Goal: Task Accomplishment & Management: Complete application form

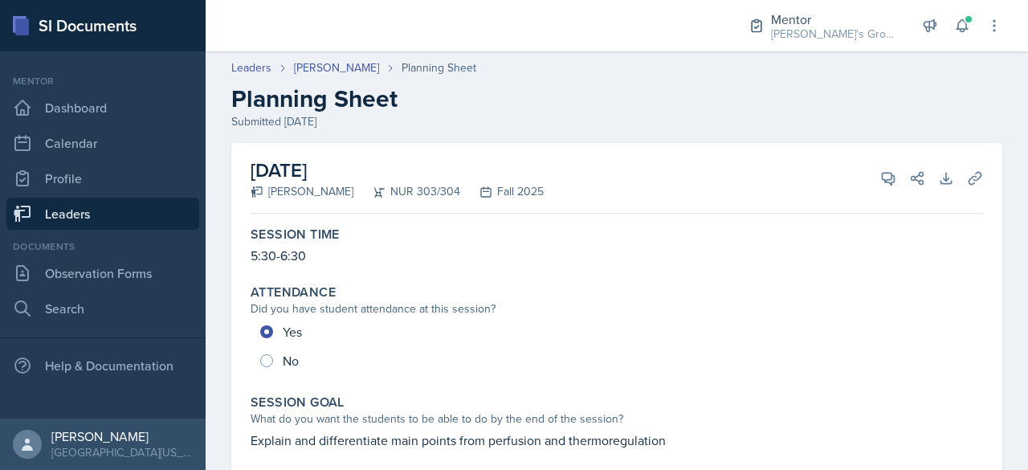
scroll to position [566, 0]
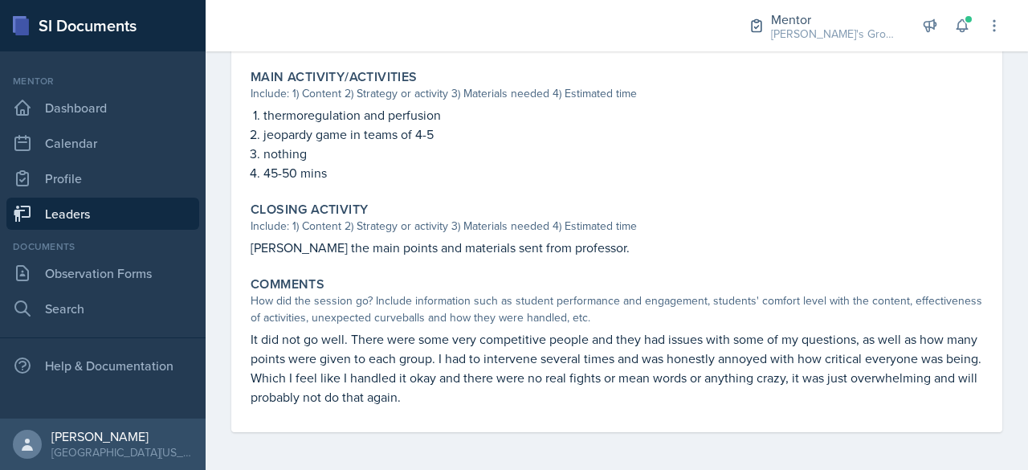
click at [179, 213] on link "Leaders" at bounding box center [102, 214] width 193 height 32
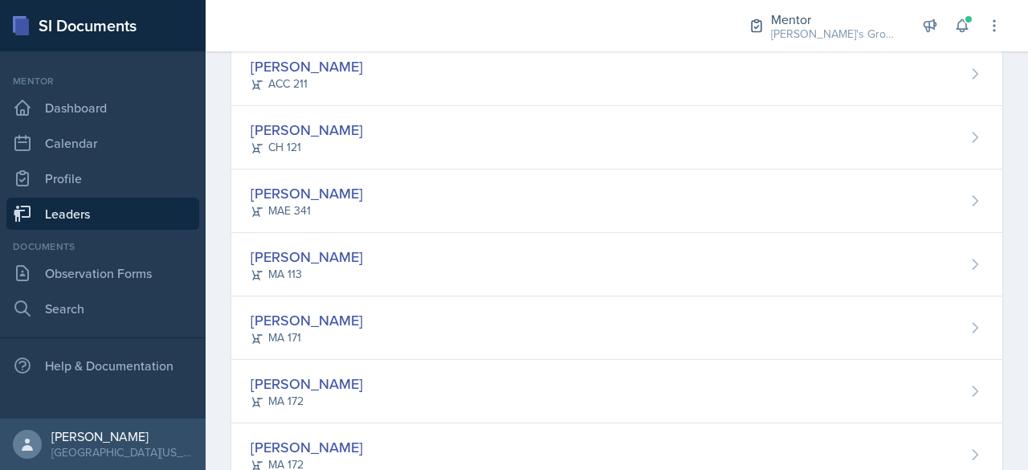
scroll to position [321, 0]
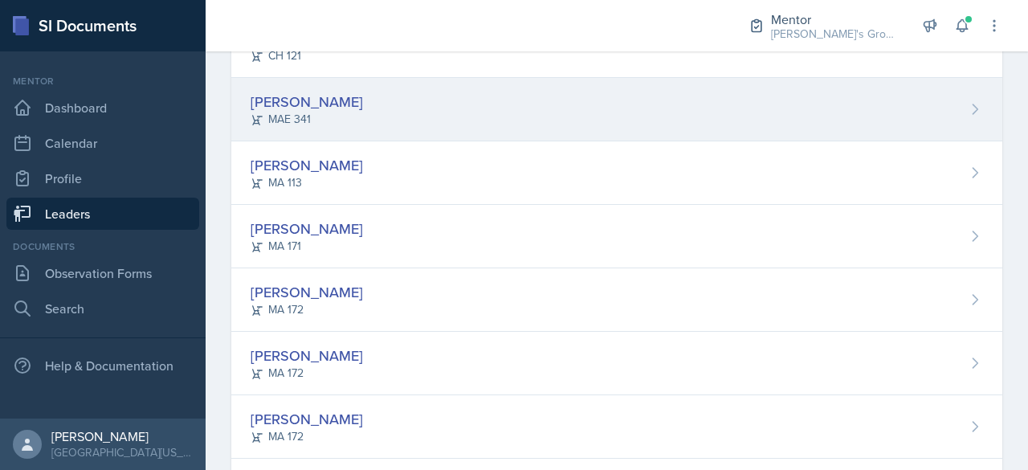
click at [409, 118] on div "[PERSON_NAME] MAE 341" at bounding box center [616, 109] width 771 height 63
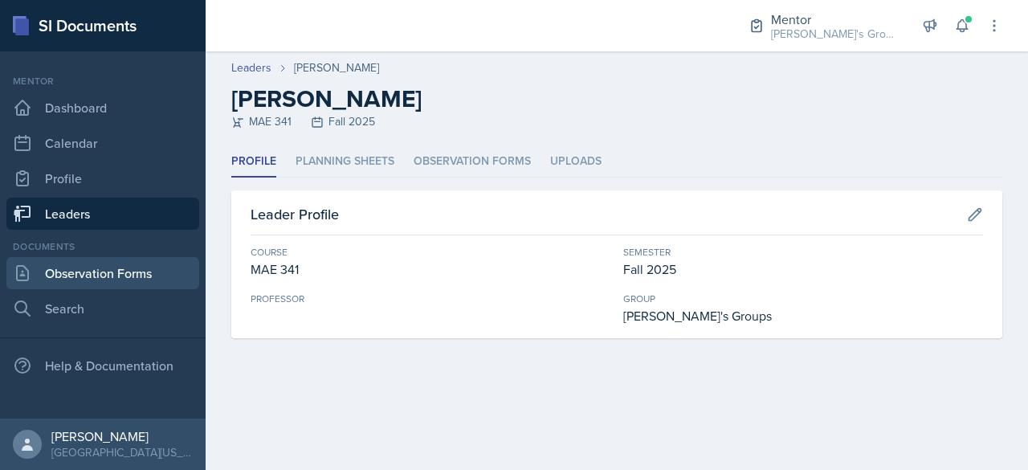
click at [108, 260] on link "Observation Forms" at bounding box center [102, 273] width 193 height 32
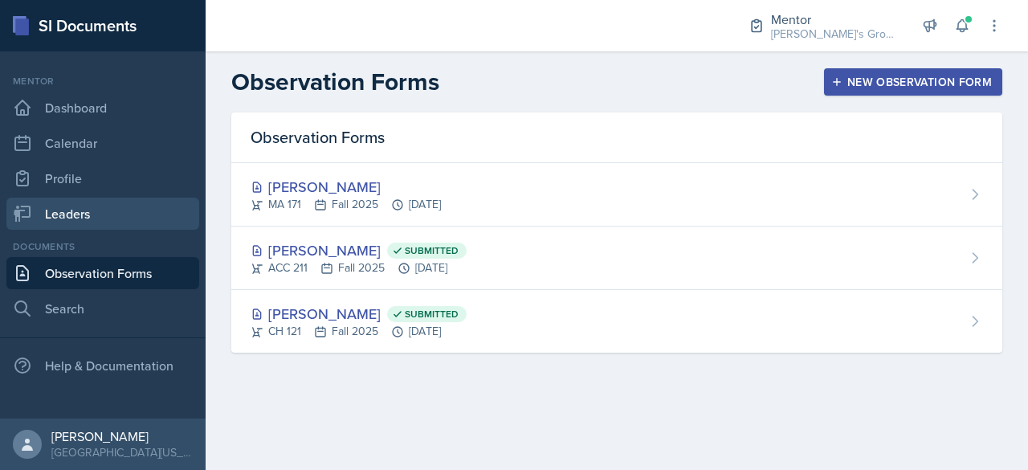
click at [165, 203] on link "Leaders" at bounding box center [102, 214] width 193 height 32
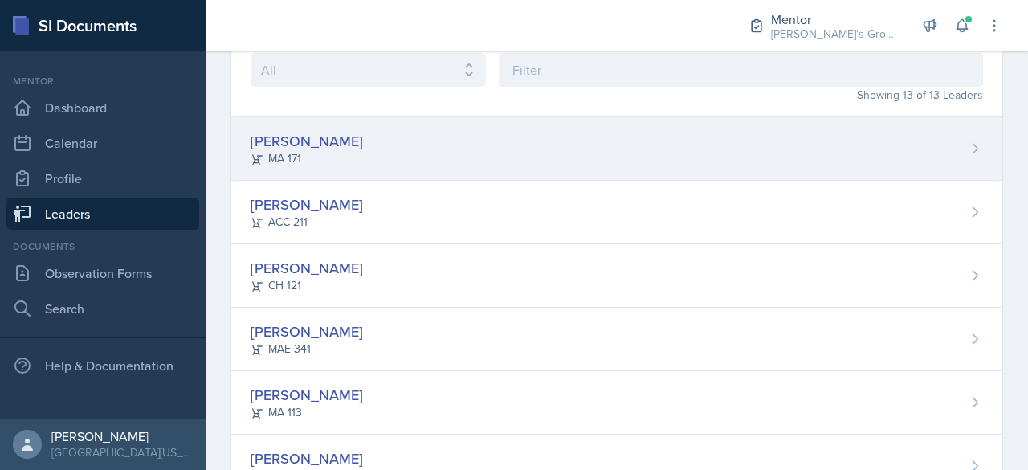
scroll to position [241, 0]
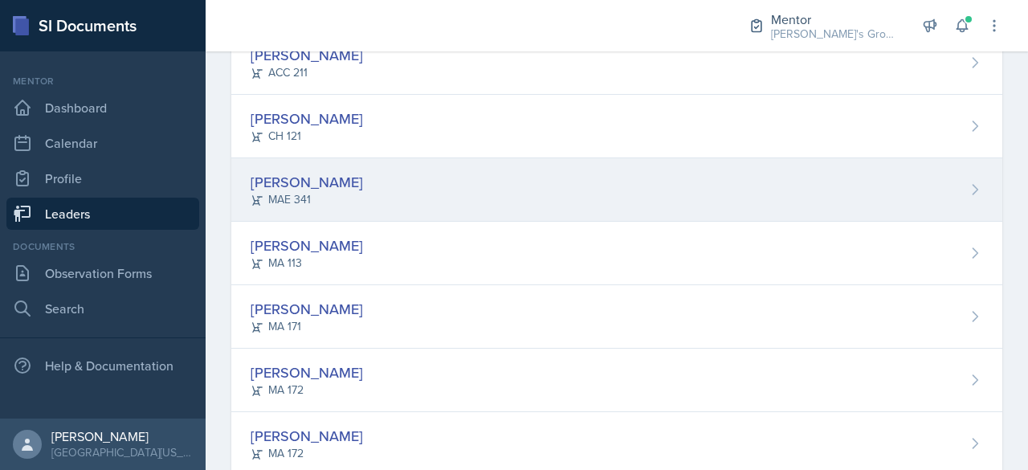
click at [395, 178] on div "[PERSON_NAME] MAE 341" at bounding box center [616, 189] width 771 height 63
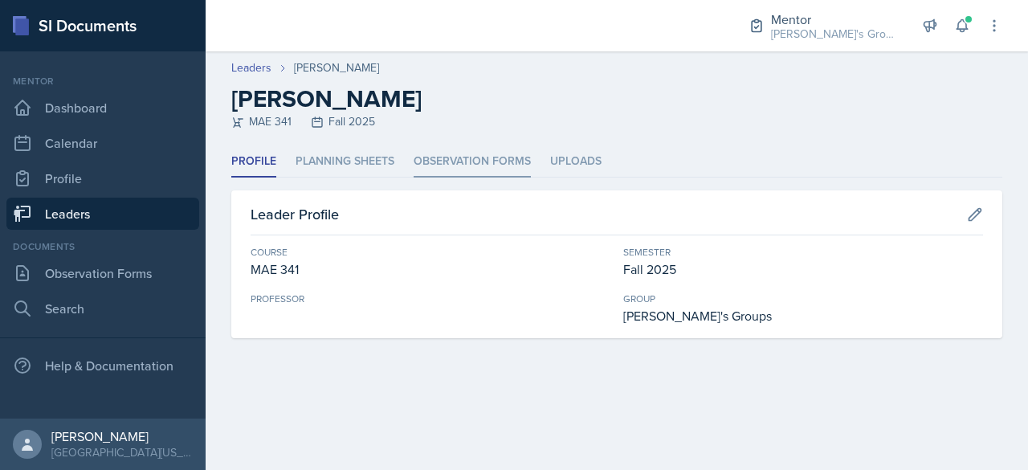
click at [437, 153] on li "Observation Forms" at bounding box center [472, 161] width 117 height 31
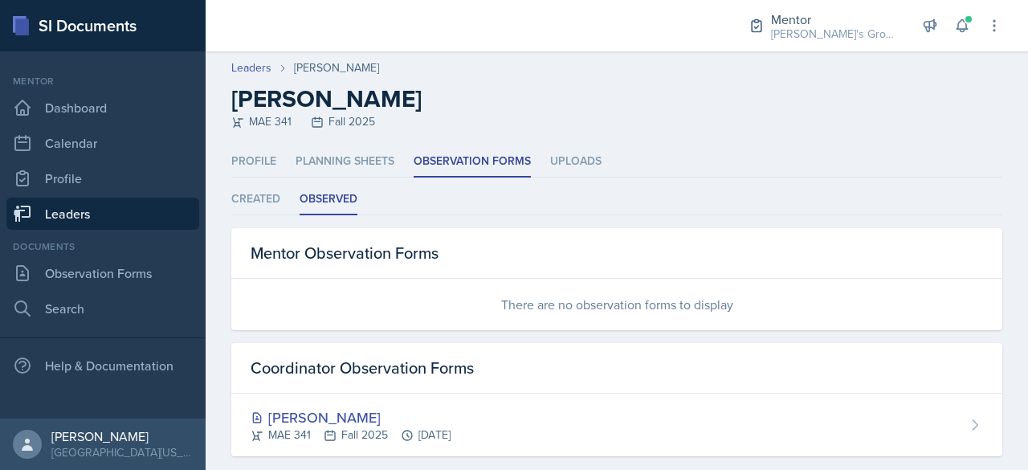
scroll to position [23, 0]
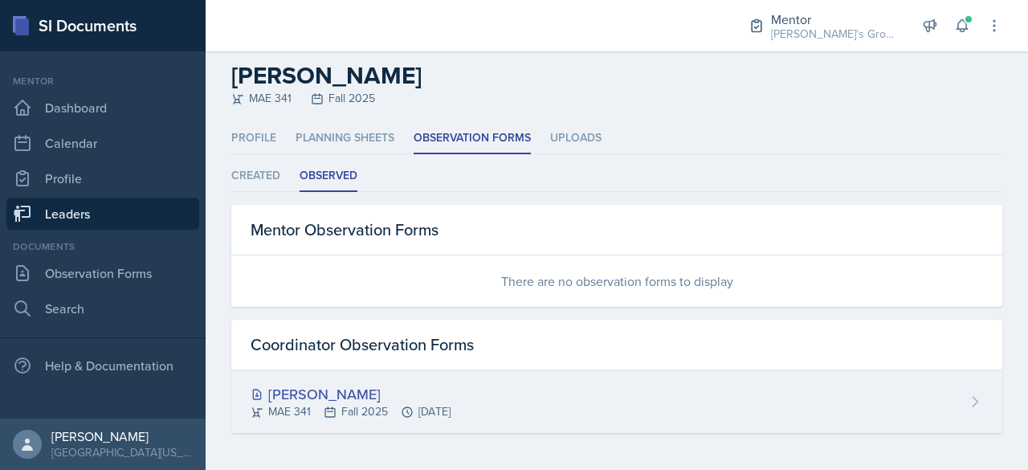
click at [430, 395] on div "[PERSON_NAME]" at bounding box center [351, 394] width 200 height 22
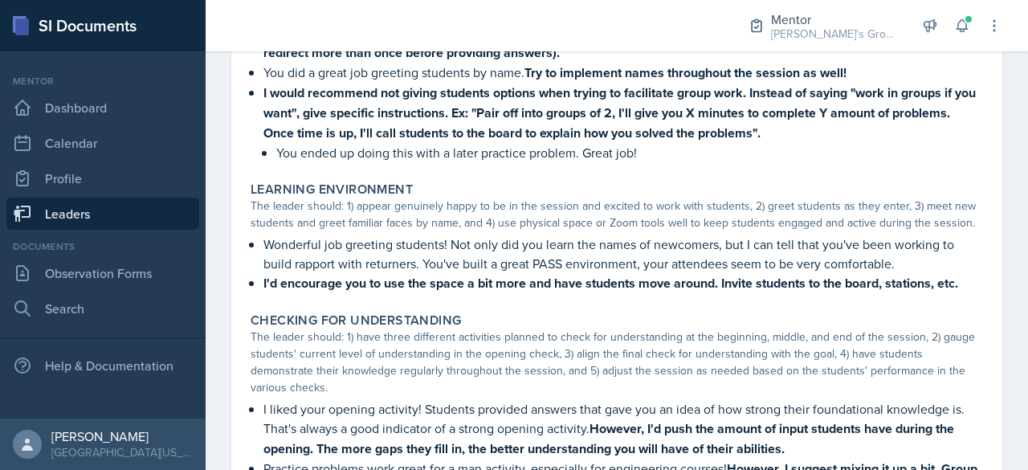
scroll to position [286, 0]
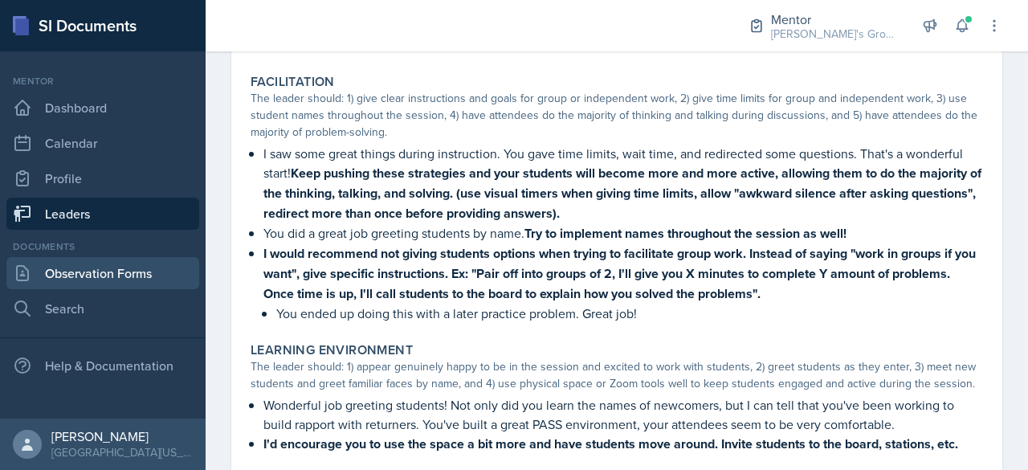
click at [129, 267] on link "Observation Forms" at bounding box center [102, 273] width 193 height 32
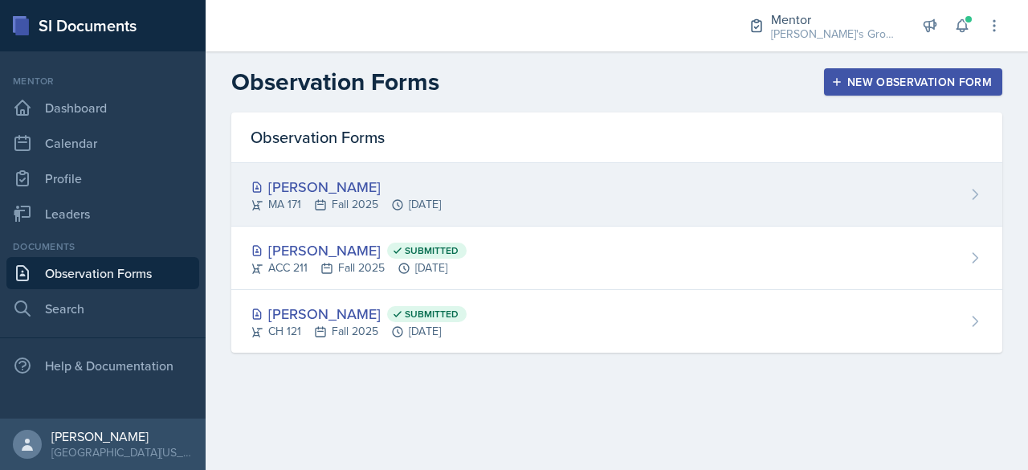
click at [362, 191] on div "[PERSON_NAME]" at bounding box center [346, 187] width 190 height 22
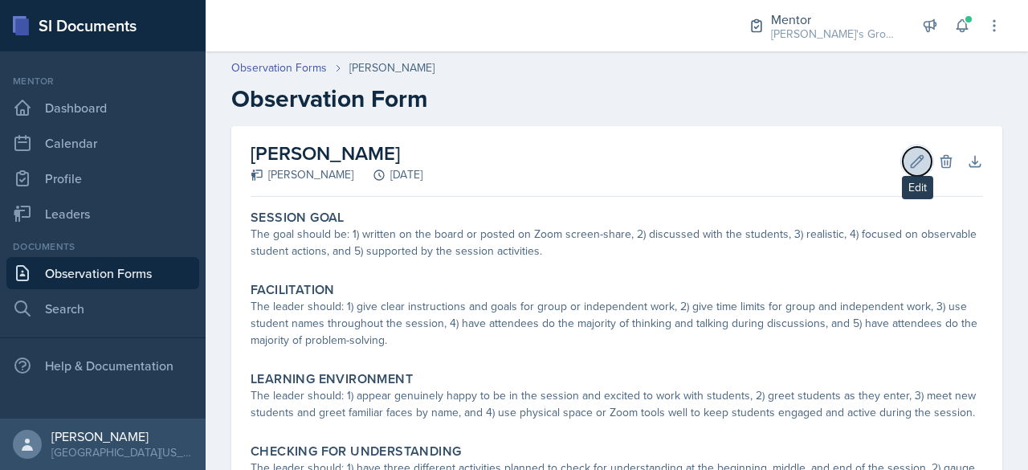
click at [909, 153] on icon at bounding box center [917, 161] width 16 height 16
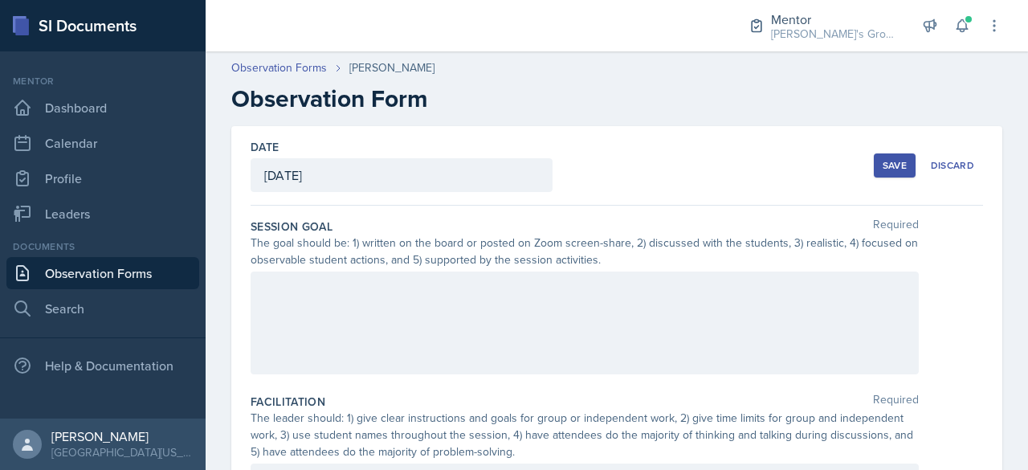
click at [392, 69] on div "[PERSON_NAME]" at bounding box center [391, 67] width 85 height 17
click at [955, 161] on div "Discard" at bounding box center [952, 165] width 43 height 13
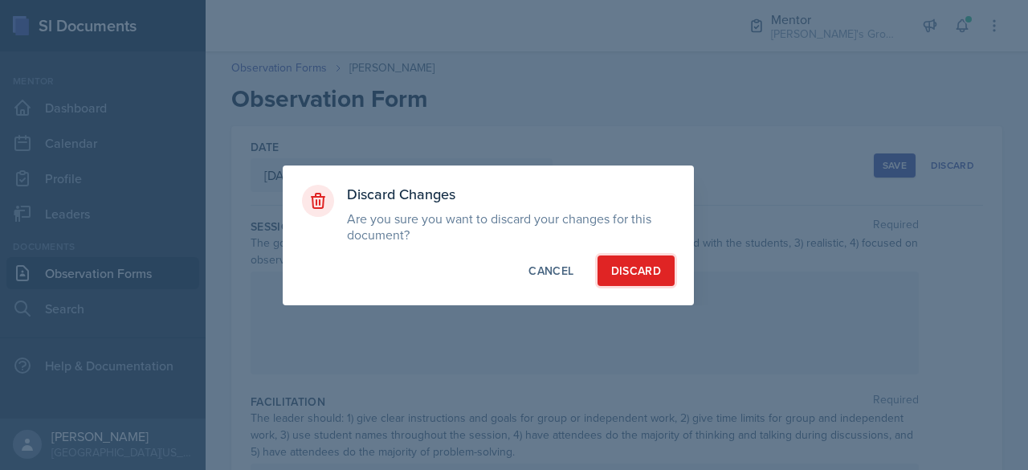
click at [628, 255] on button "Discard" at bounding box center [636, 270] width 77 height 31
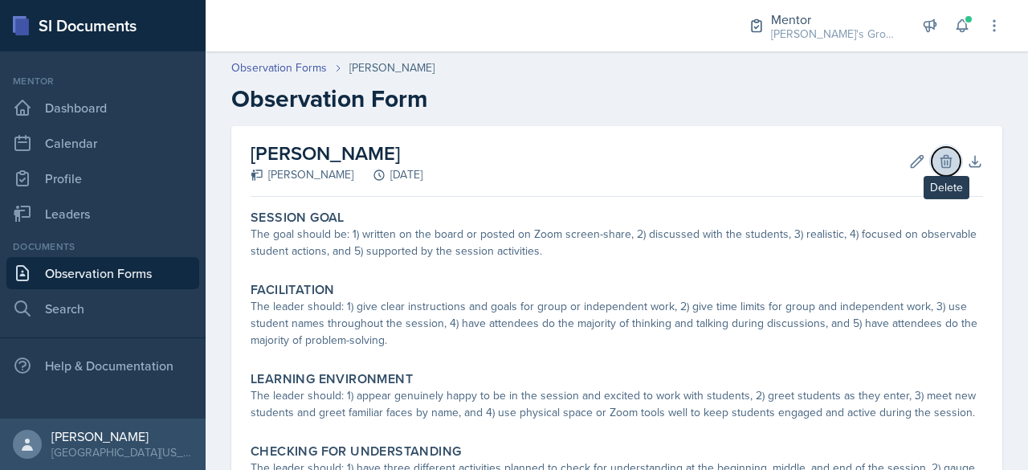
click at [940, 160] on icon at bounding box center [946, 161] width 16 height 16
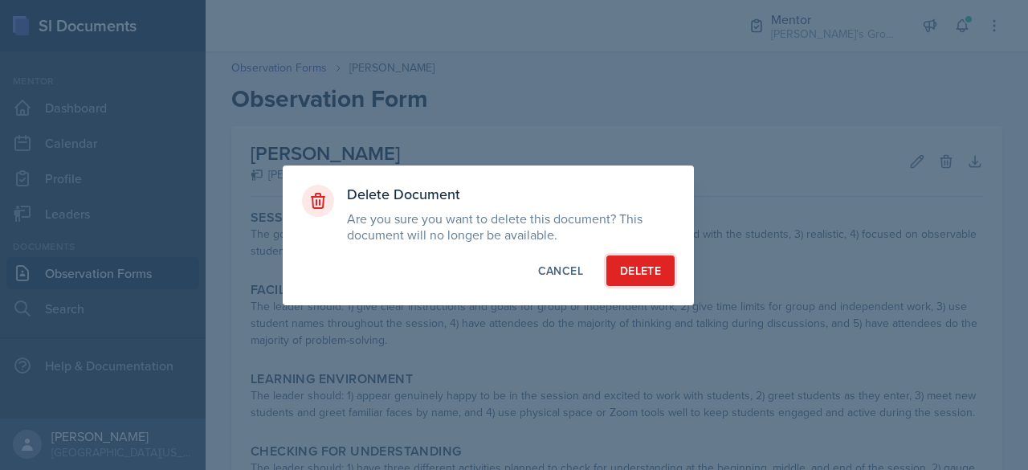
click at [630, 282] on button "Delete" at bounding box center [640, 270] width 68 height 31
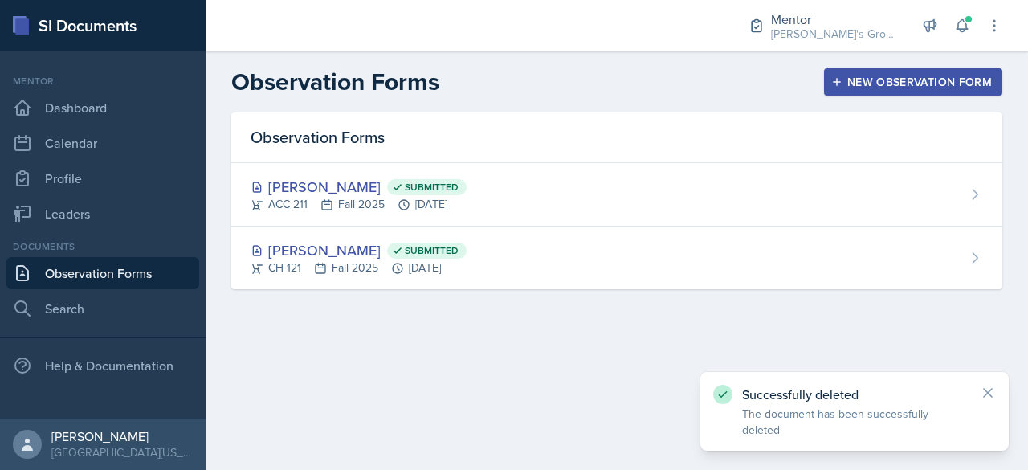
click at [986, 86] on div "New Observation Form" at bounding box center [913, 82] width 157 height 13
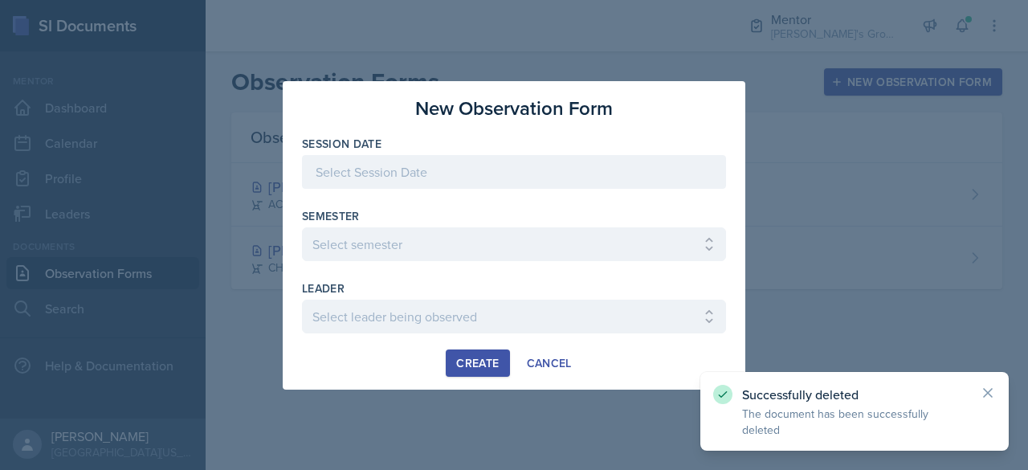
click at [622, 161] on div at bounding box center [514, 172] width 424 height 34
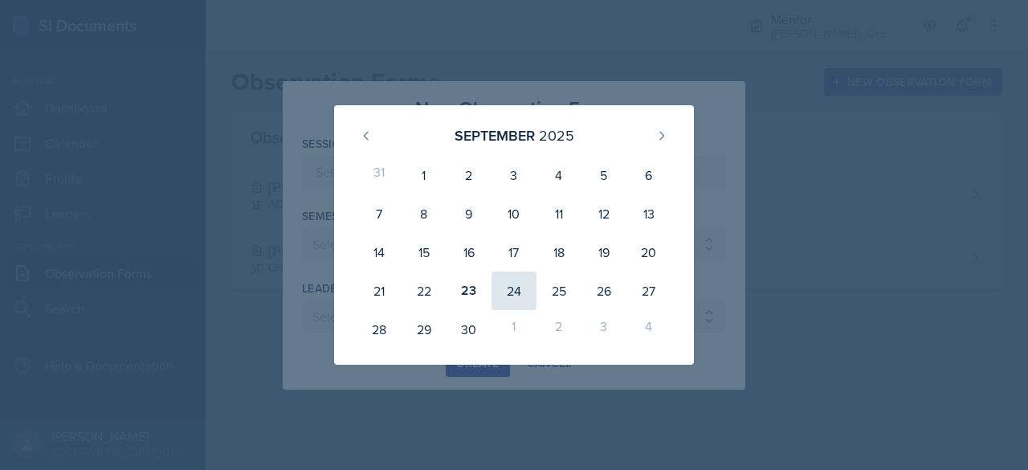
click at [530, 288] on div "24" at bounding box center [514, 290] width 45 height 39
type input "[DATE]"
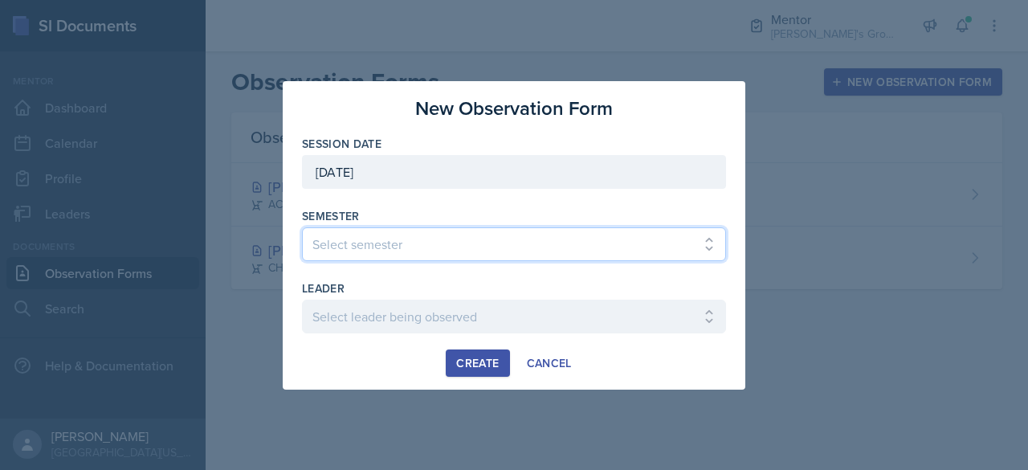
click at [504, 237] on select "Select semester All Fall 2021 Spring 2022 Fall 2022 Fall 2023 Spring 2023 Sprin…" at bounding box center [514, 244] width 424 height 34
select select "19fb88f7-c89b-4031-b5a0-458fd49807a1"
click at [302, 227] on select "Select semester All Fall 2021 Spring 2022 Fall 2022 Fall 2023 Spring 2023 Sprin…" at bounding box center [514, 244] width 424 height 34
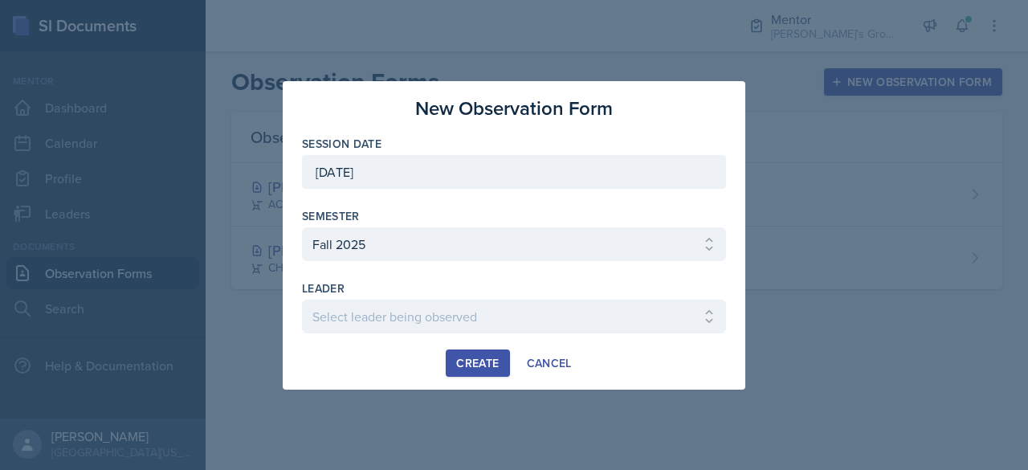
drag, startPoint x: 509, startPoint y: 280, endPoint x: 496, endPoint y: 287, distance: 15.1
click at [509, 280] on div "Session Date [DATE] [DATE] 31 1 2 3 4 5 6 7 8 9 10 11 12 13 14 15 16 17 18 19 2…" at bounding box center [514, 243] width 424 height 214
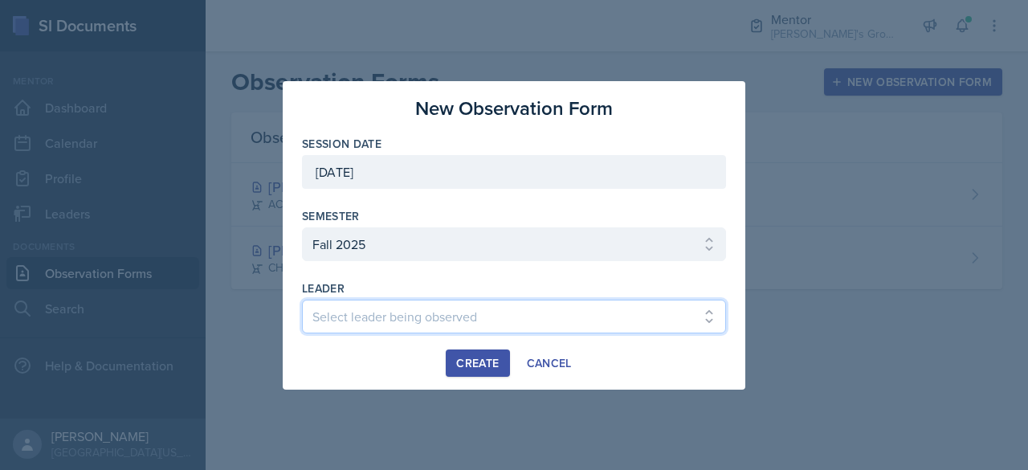
click at [496, 308] on select "Select leader being observed [PERSON_NAME] / [PERSON_NAME]/[DATE] / [PERSON_NAM…" at bounding box center [514, 317] width 424 height 34
select select "8cf56d13-1d64-4917-a708-72fb75e6ab4e"
click at [302, 300] on select "Select leader being observed [PERSON_NAME] / [PERSON_NAME]/[DATE] / [PERSON_NAM…" at bounding box center [514, 317] width 424 height 34
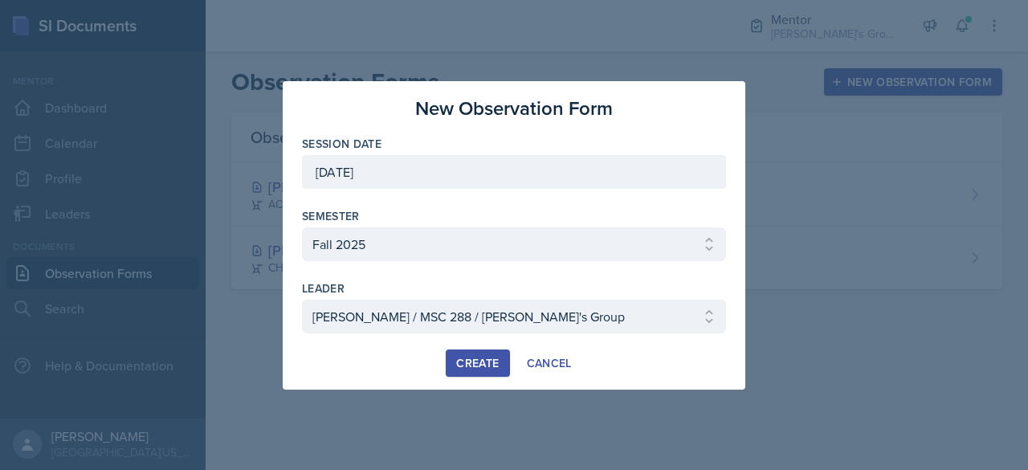
click at [488, 365] on div "Create" at bounding box center [477, 363] width 43 height 13
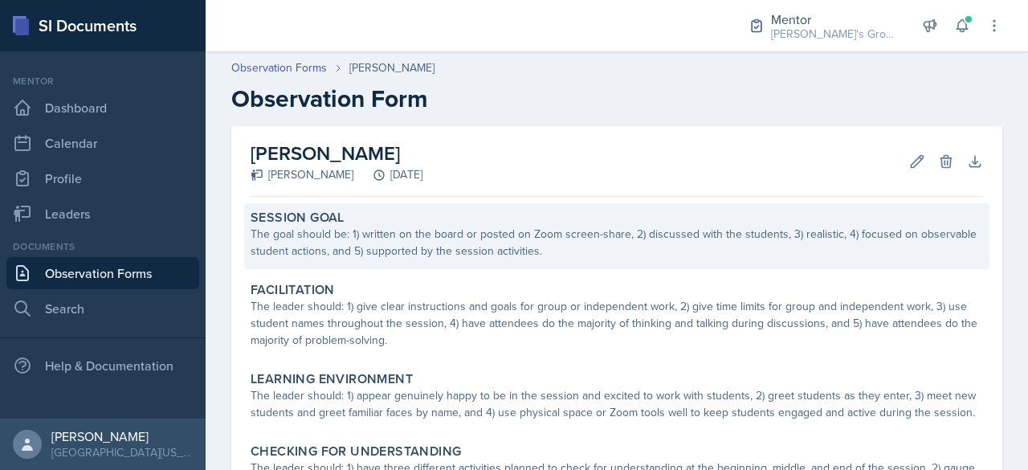
click at [448, 242] on div "The goal should be: 1) written on the board or posted on Zoom screen-share, 2) …" at bounding box center [617, 243] width 733 height 34
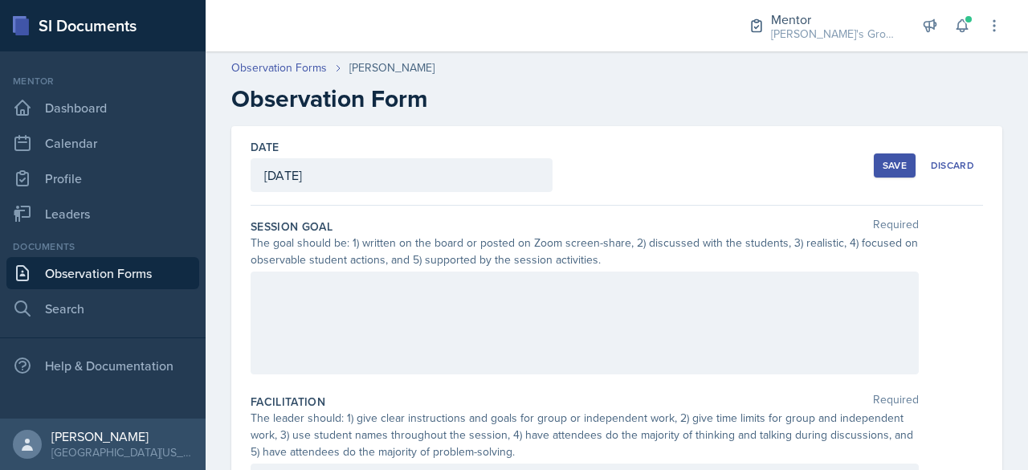
click at [390, 298] on div at bounding box center [585, 322] width 668 height 103
